Goal: Information Seeking & Learning: Learn about a topic

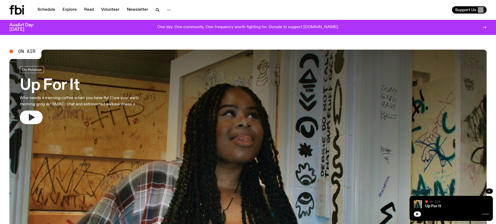
click at [30, 117] on icon "button" at bounding box center [32, 117] width 6 height 7
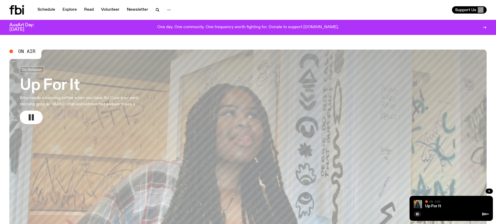
click at [60, 82] on h3 "Up For It" at bounding box center [86, 85] width 133 height 15
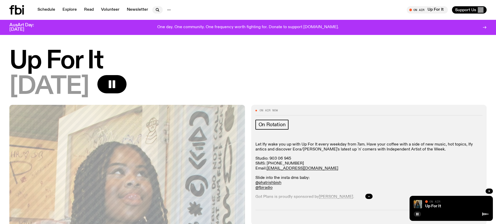
click at [156, 11] on icon "button" at bounding box center [157, 9] width 2 height 2
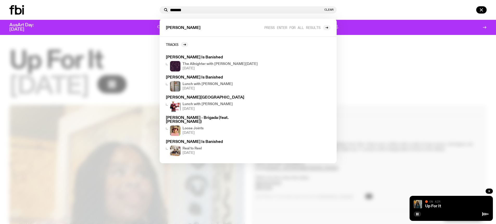
type input "*******"
drag, startPoint x: 155, startPoint y: 11, endPoint x: 108, endPoint y: 19, distance: 47.1
click at [107, 19] on div "******* Clear [PERSON_NAME] Press enter for all results Tracks [PERSON_NAME] Is…" at bounding box center [248, 10] width 496 height 20
click at [483, 11] on icon "button" at bounding box center [482, 10] width 6 height 6
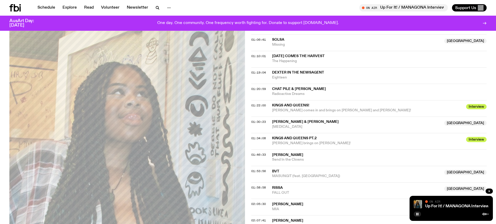
scroll to position [363, 0]
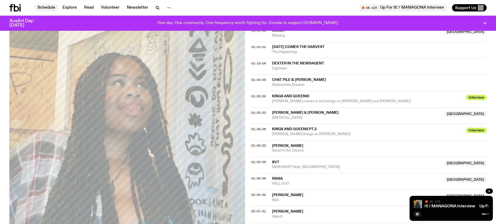
click at [49, 10] on link "Schedule" at bounding box center [46, 7] width 24 height 7
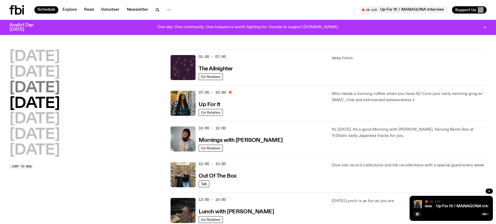
click at [60, 86] on h2 "[DATE]" at bounding box center [34, 88] width 51 height 15
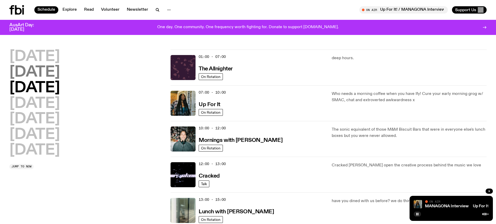
click at [60, 78] on h2 "[DATE]" at bounding box center [34, 72] width 51 height 15
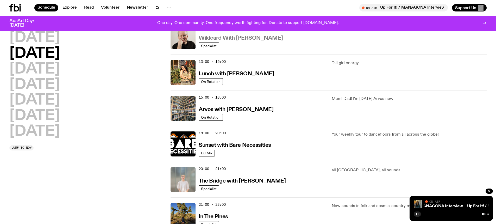
scroll to position [145, 0]
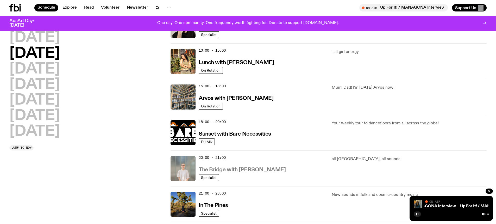
click at [251, 169] on h3 "The Bridge with [PERSON_NAME]" at bounding box center [242, 169] width 87 height 5
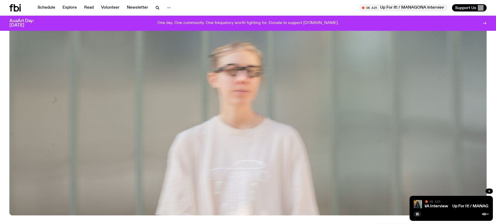
scroll to position [258, 0]
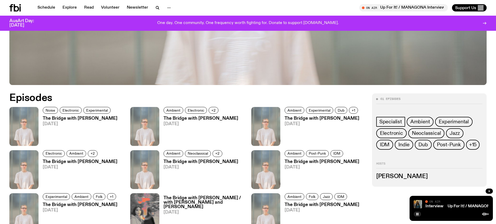
click at [97, 126] on span "[DATE]" at bounding box center [80, 124] width 75 height 4
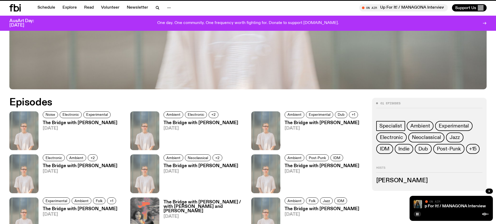
scroll to position [254, 0]
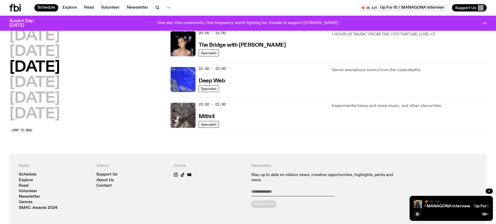
scroll to position [275, 0]
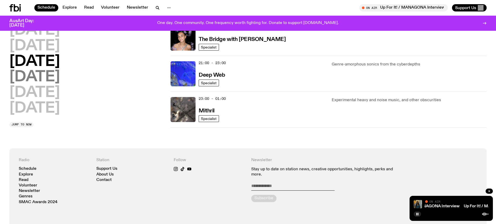
click at [30, 74] on h2 "[DATE]" at bounding box center [34, 77] width 51 height 15
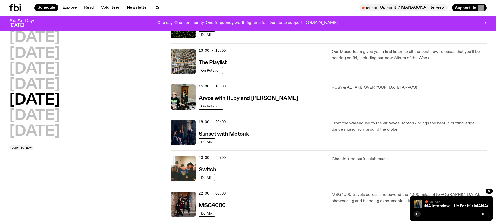
scroll to position [171, 0]
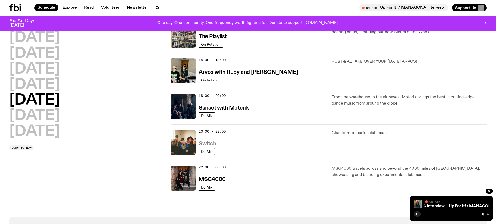
click at [204, 143] on h3 "Switch" at bounding box center [207, 143] width 17 height 5
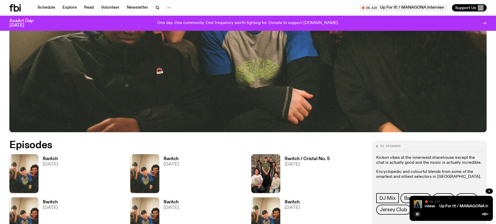
scroll to position [257, 0]
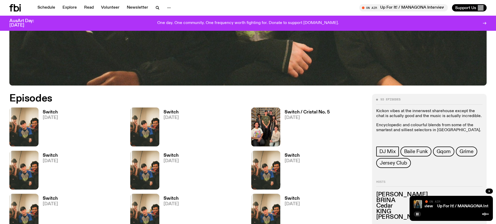
click at [52, 112] on h3 "Switch" at bounding box center [50, 112] width 15 height 4
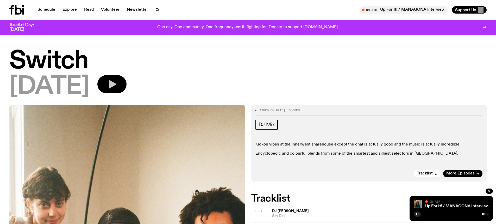
click at [116, 82] on icon "button" at bounding box center [113, 84] width 8 height 9
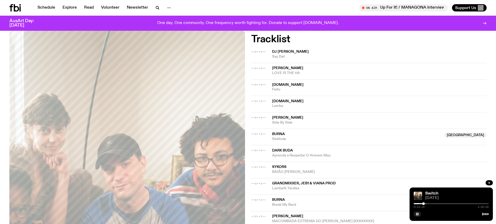
scroll to position [153, 0]
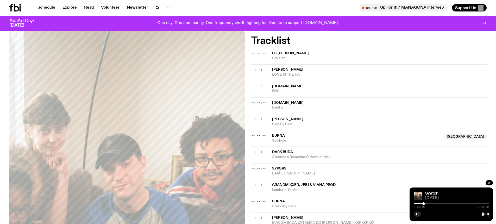
drag, startPoint x: 335, startPoint y: 76, endPoint x: 317, endPoint y: 45, distance: 36.6
click at [317, 45] on h2 "Tracklist" at bounding box center [369, 40] width 236 height 9
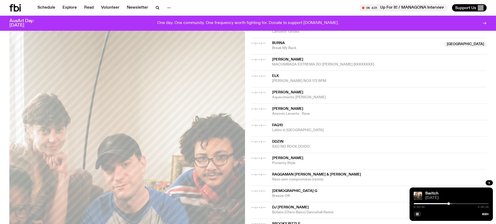
scroll to position [338, 0]
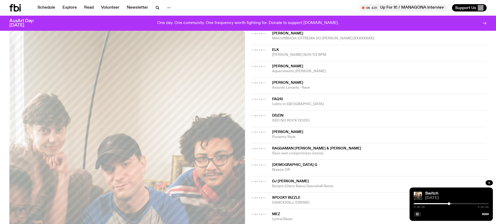
click at [415, 212] on button "button" at bounding box center [417, 213] width 7 height 5
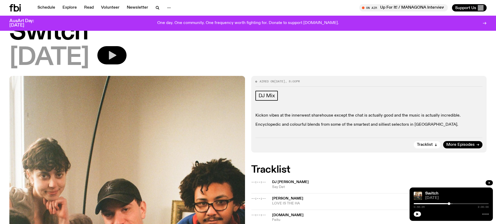
scroll to position [0, 0]
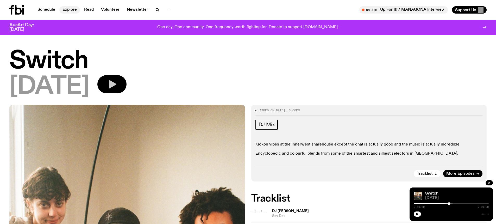
click at [64, 10] on link "Explore" at bounding box center [69, 9] width 21 height 7
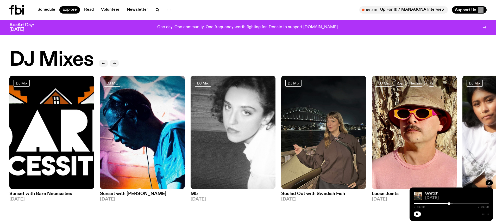
click at [113, 63] on icon "button" at bounding box center [114, 63] width 3 height 3
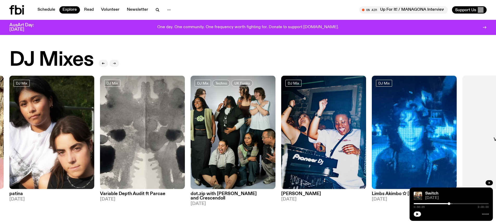
click at [114, 65] on icon "button" at bounding box center [114, 63] width 3 height 3
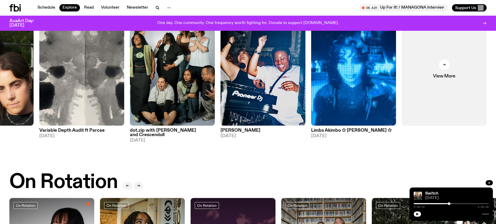
scroll to position [50, 0]
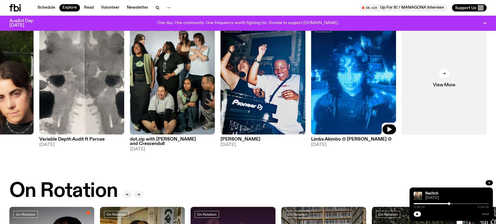
click at [370, 115] on img at bounding box center [353, 77] width 85 height 113
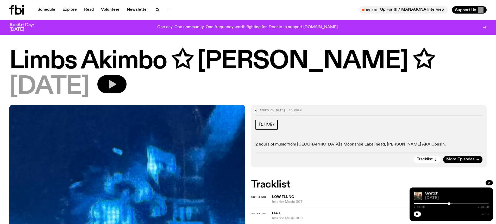
click at [120, 84] on button "button" at bounding box center [111, 84] width 29 height 18
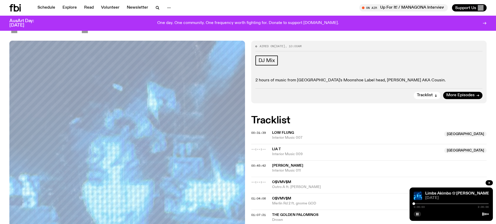
scroll to position [51, 0]
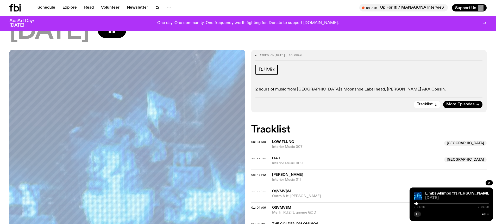
click at [419, 214] on icon "button" at bounding box center [417, 213] width 3 height 3
